Goal: Information Seeking & Learning: Learn about a topic

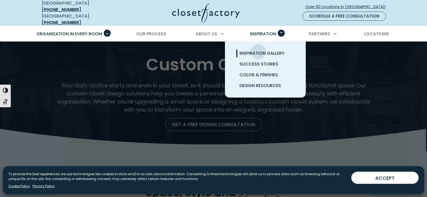
click at [258, 50] on span "Inspiration Gallery" at bounding box center [261, 53] width 45 height 6
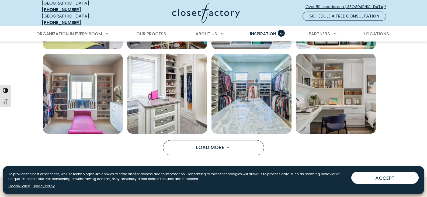
scroll to position [457, 0]
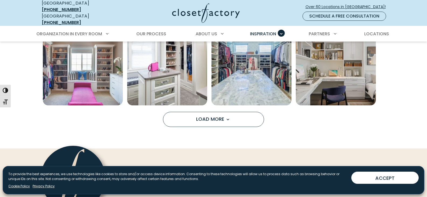
drag, startPoint x: 216, startPoint y: 117, endPoint x: 226, endPoint y: 114, distance: 11.0
click at [216, 117] on span "Load More" at bounding box center [213, 118] width 35 height 7
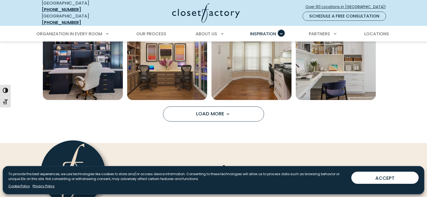
scroll to position [807, 0]
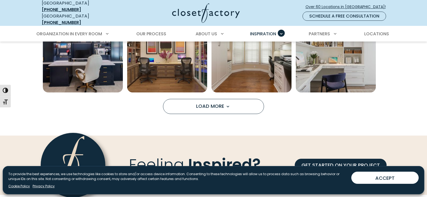
drag, startPoint x: 234, startPoint y: 98, endPoint x: 248, endPoint y: 96, distance: 14.4
click at [234, 99] on button "Load More" at bounding box center [213, 106] width 101 height 15
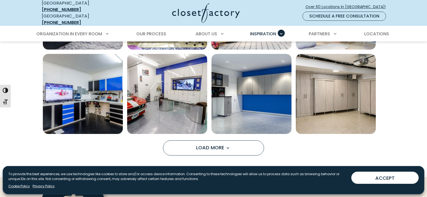
scroll to position [1103, 0]
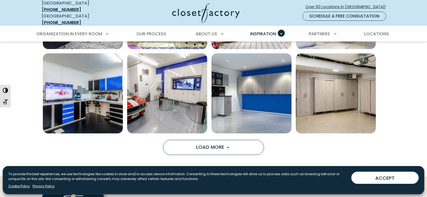
click at [240, 146] on button "Load More" at bounding box center [213, 147] width 101 height 15
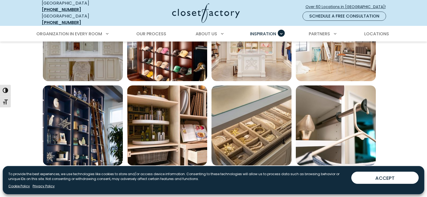
scroll to position [1426, 0]
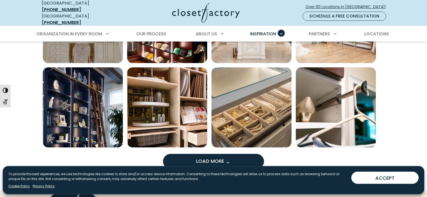
click at [228, 159] on span "Load more inspiration gallery images" at bounding box center [227, 162] width 7 height 7
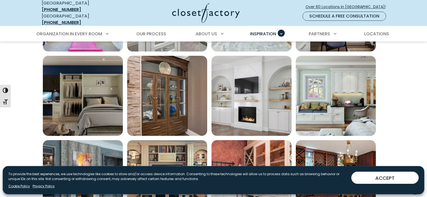
scroll to position [484, 0]
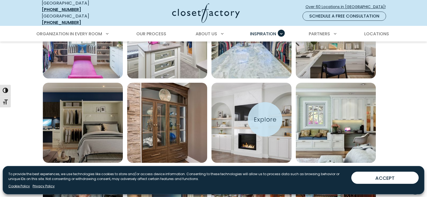
click at [265, 119] on img "Open inspiration gallery to preview enlarged image" at bounding box center [251, 123] width 80 height 80
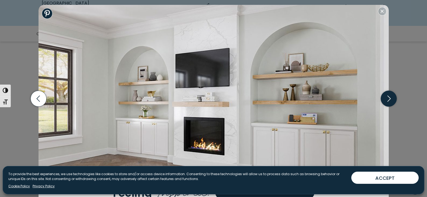
click at [390, 96] on icon "button" at bounding box center [388, 98] width 16 height 16
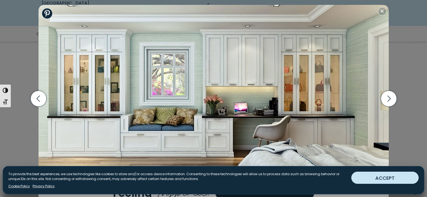
click at [370, 181] on button "ACCEPT" at bounding box center [384, 177] width 67 height 12
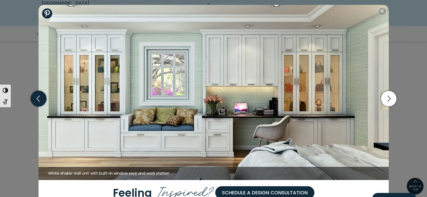
click at [43, 99] on icon "button" at bounding box center [38, 98] width 16 height 16
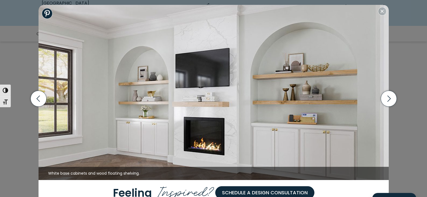
scroll to position [646, 0]
click at [385, 14] on button "Close modal" at bounding box center [382, 11] width 9 height 9
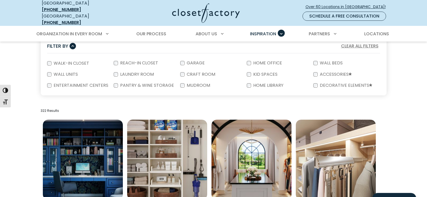
scroll to position [4, 0]
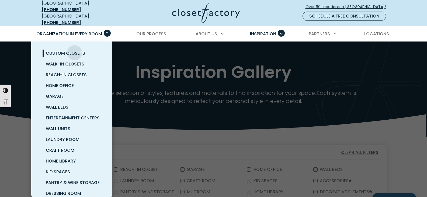
click at [75, 50] on span "Custom Closets" at bounding box center [65, 53] width 39 height 6
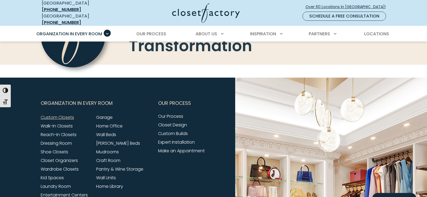
scroll to position [1695, 0]
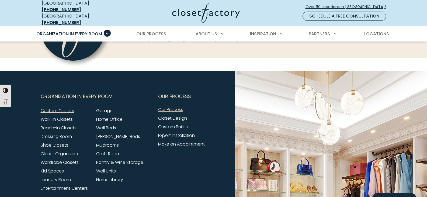
click at [172, 106] on link "Our Process" at bounding box center [170, 109] width 25 height 6
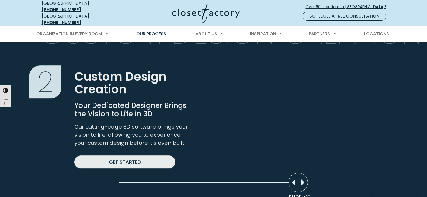
scroll to position [377, 0]
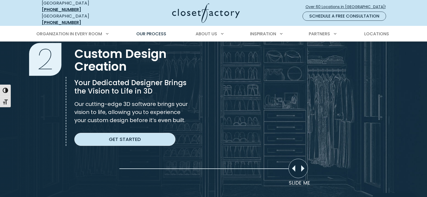
click at [126, 136] on link "Get Started" at bounding box center [124, 139] width 101 height 13
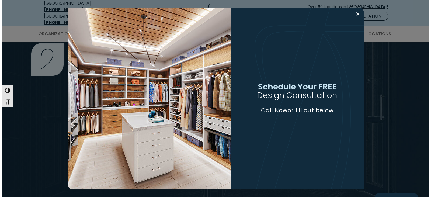
scroll to position [377, 0]
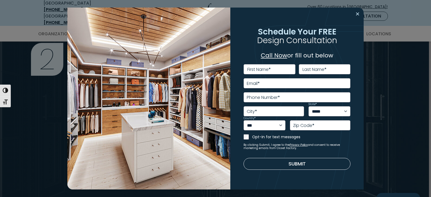
click at [359, 14] on button "Close modal" at bounding box center [357, 14] width 8 height 9
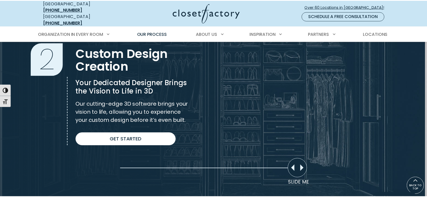
scroll to position [377, 0]
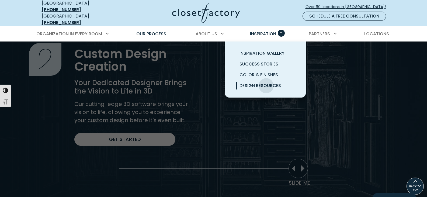
click at [266, 82] on span "Design Resources" at bounding box center [259, 85] width 41 height 6
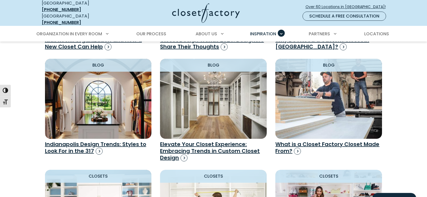
scroll to position [673, 0]
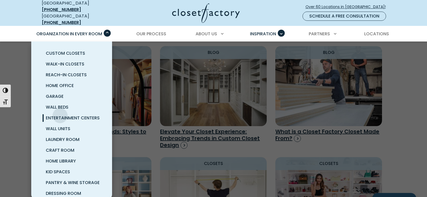
click at [60, 115] on span "Entertainment Centers" at bounding box center [73, 118] width 54 height 6
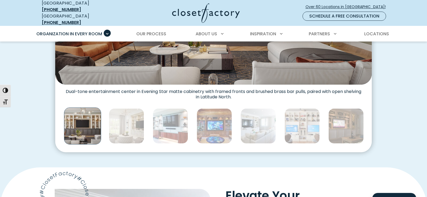
scroll to position [296, 0]
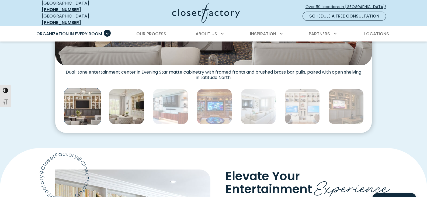
click at [130, 92] on img "Thumbnail Gallery" at bounding box center [126, 106] width 35 height 35
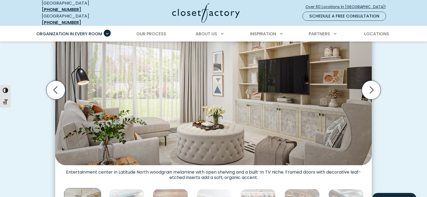
scroll to position [215, 0]
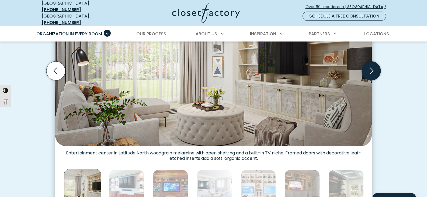
click at [372, 68] on icon "Next slide" at bounding box center [371, 70] width 4 height 7
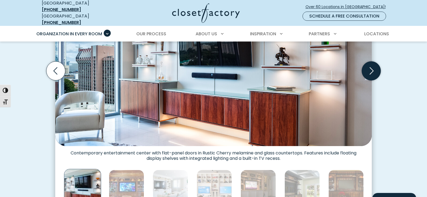
click at [372, 68] on icon "Next slide" at bounding box center [371, 70] width 4 height 7
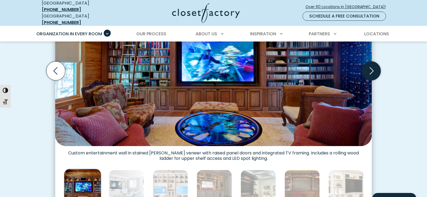
click at [372, 68] on icon "Next slide" at bounding box center [371, 70] width 4 height 7
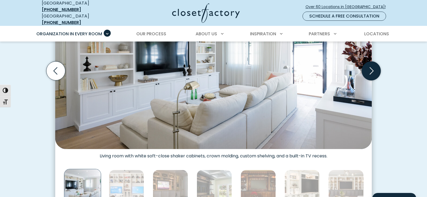
click at [372, 68] on icon "Next slide" at bounding box center [371, 70] width 4 height 7
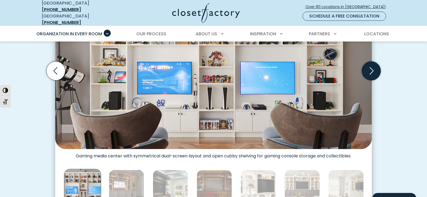
click at [372, 68] on icon "Next slide" at bounding box center [371, 70] width 4 height 7
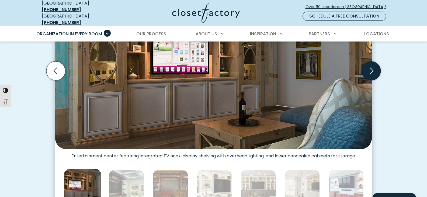
click at [372, 68] on icon "Next slide" at bounding box center [371, 70] width 4 height 7
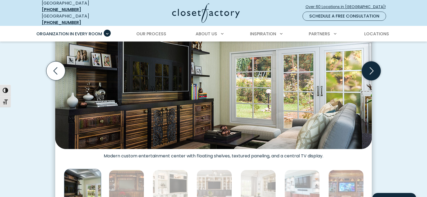
click at [372, 68] on icon "Next slide" at bounding box center [371, 70] width 4 height 7
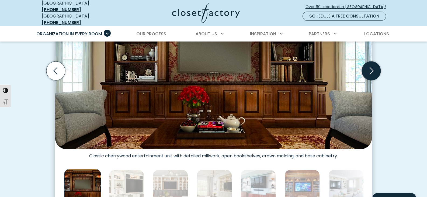
click at [372, 68] on icon "Next slide" at bounding box center [371, 70] width 4 height 7
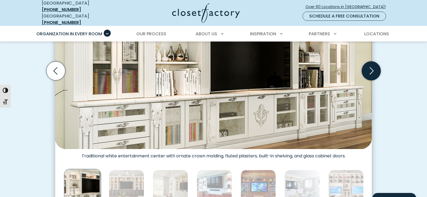
click at [373, 66] on icon "Next slide" at bounding box center [370, 70] width 19 height 19
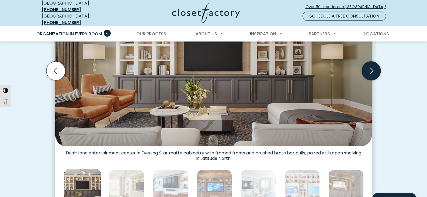
click at [373, 66] on icon "Next slide" at bounding box center [370, 70] width 19 height 19
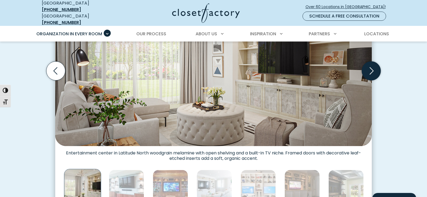
click at [373, 66] on icon "Next slide" at bounding box center [370, 70] width 19 height 19
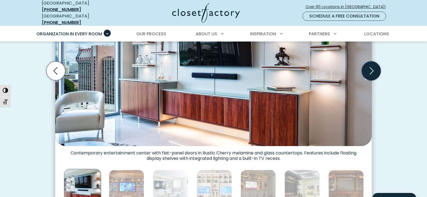
click at [373, 66] on icon "Next slide" at bounding box center [370, 70] width 19 height 19
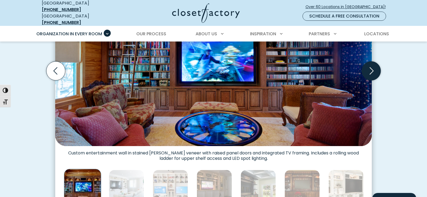
click at [373, 66] on icon "Next slide" at bounding box center [370, 70] width 19 height 19
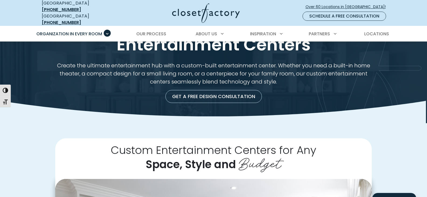
scroll to position [0, 0]
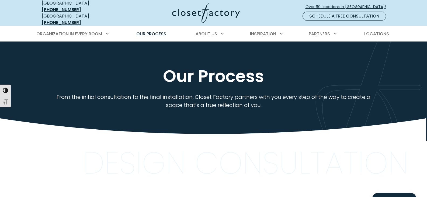
scroll to position [377, 0]
